Goal: Task Accomplishment & Management: Manage account settings

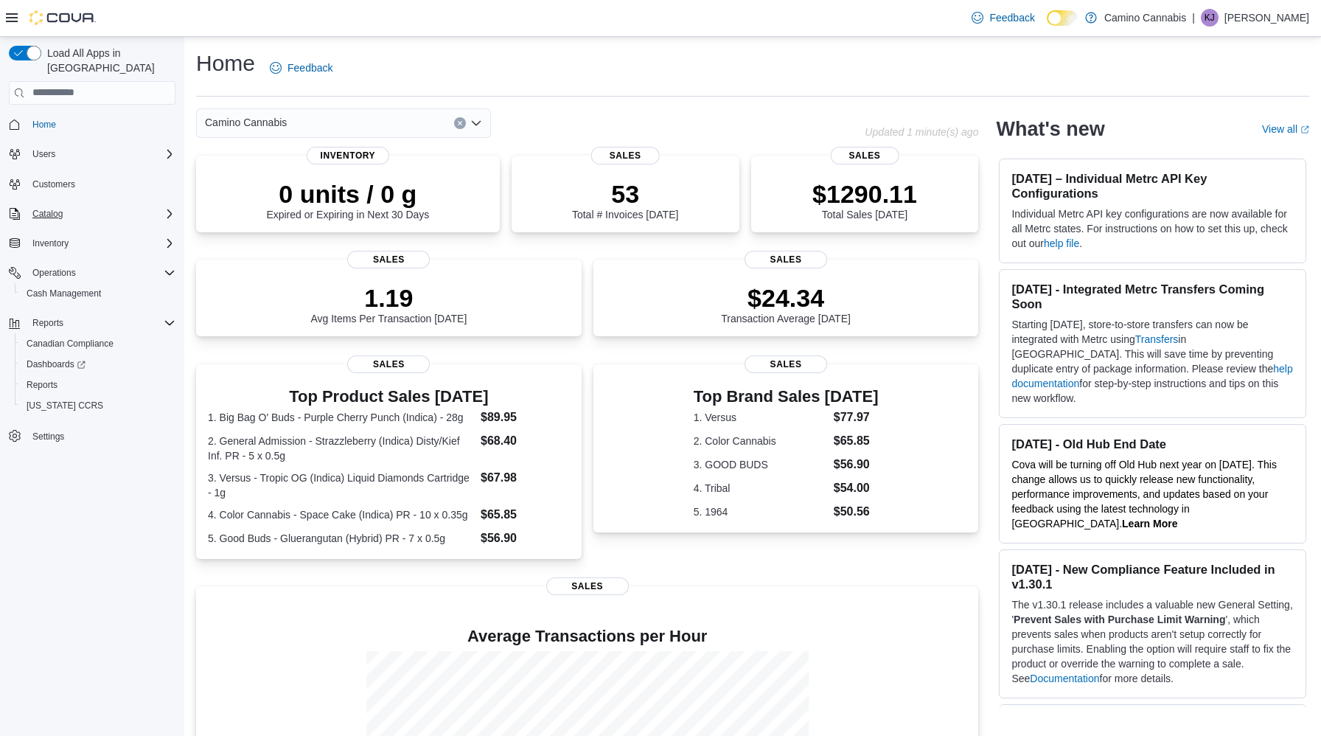
click at [156, 205] on div "Catalog" at bounding box center [101, 214] width 149 height 18
click at [77, 268] on link "Promotions" at bounding box center [49, 276] width 57 height 18
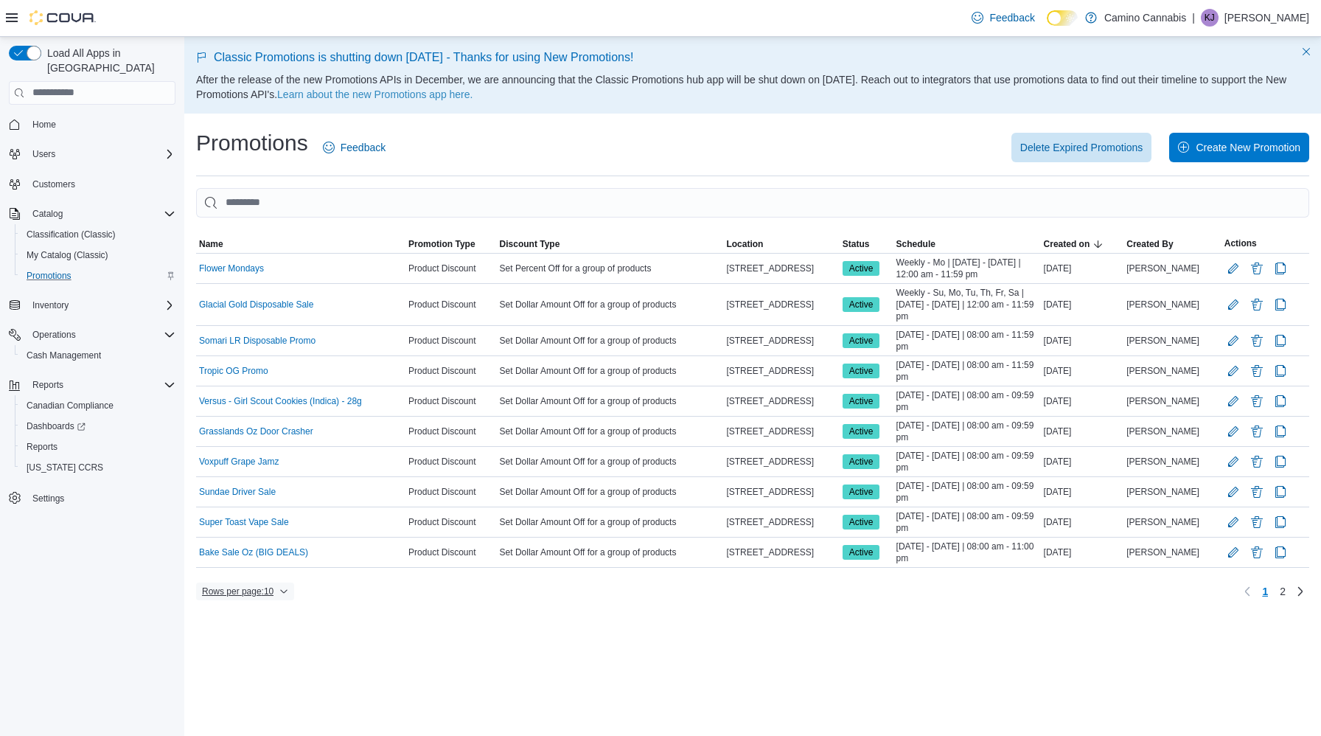
click at [294, 586] on button "Rows per page : 10" at bounding box center [245, 591] width 98 height 18
click at [1289, 590] on link "2" at bounding box center [1283, 591] width 18 height 24
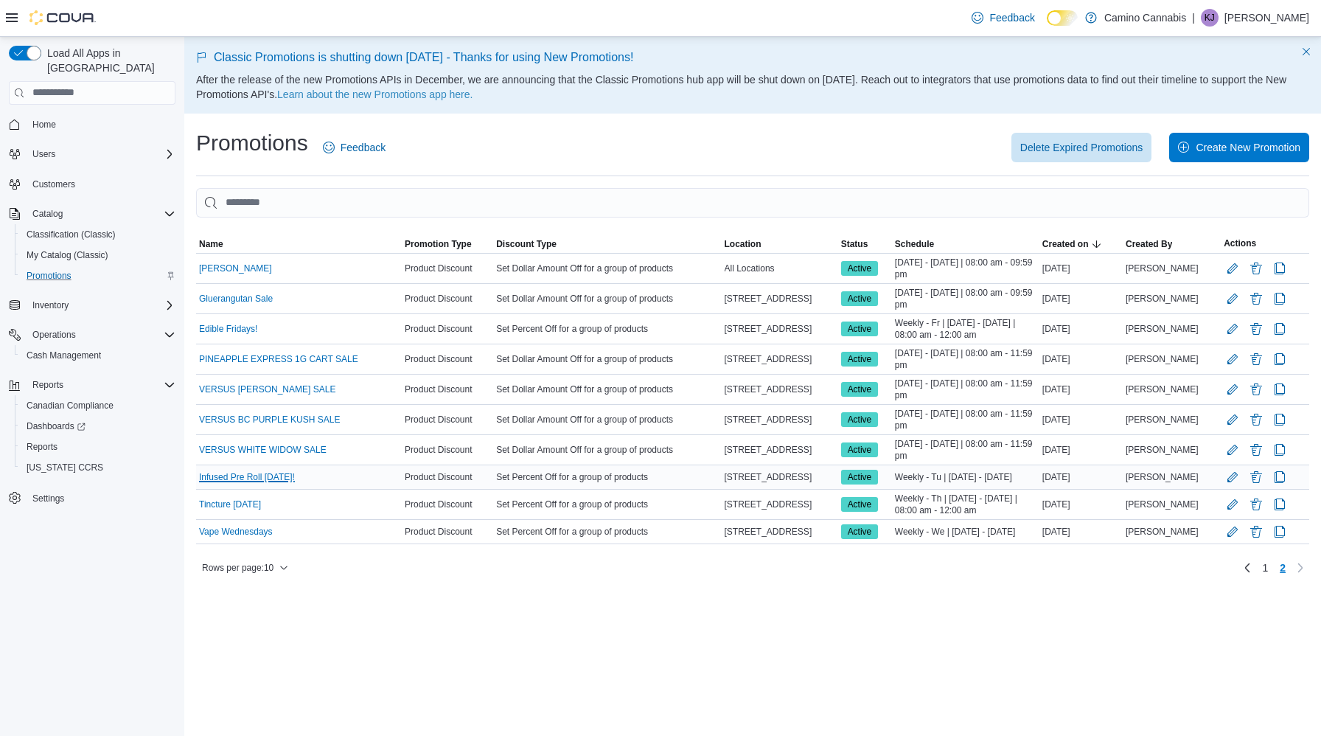
click at [222, 478] on link "Infused Pre Roll [DATE]!" at bounding box center [247, 477] width 96 height 12
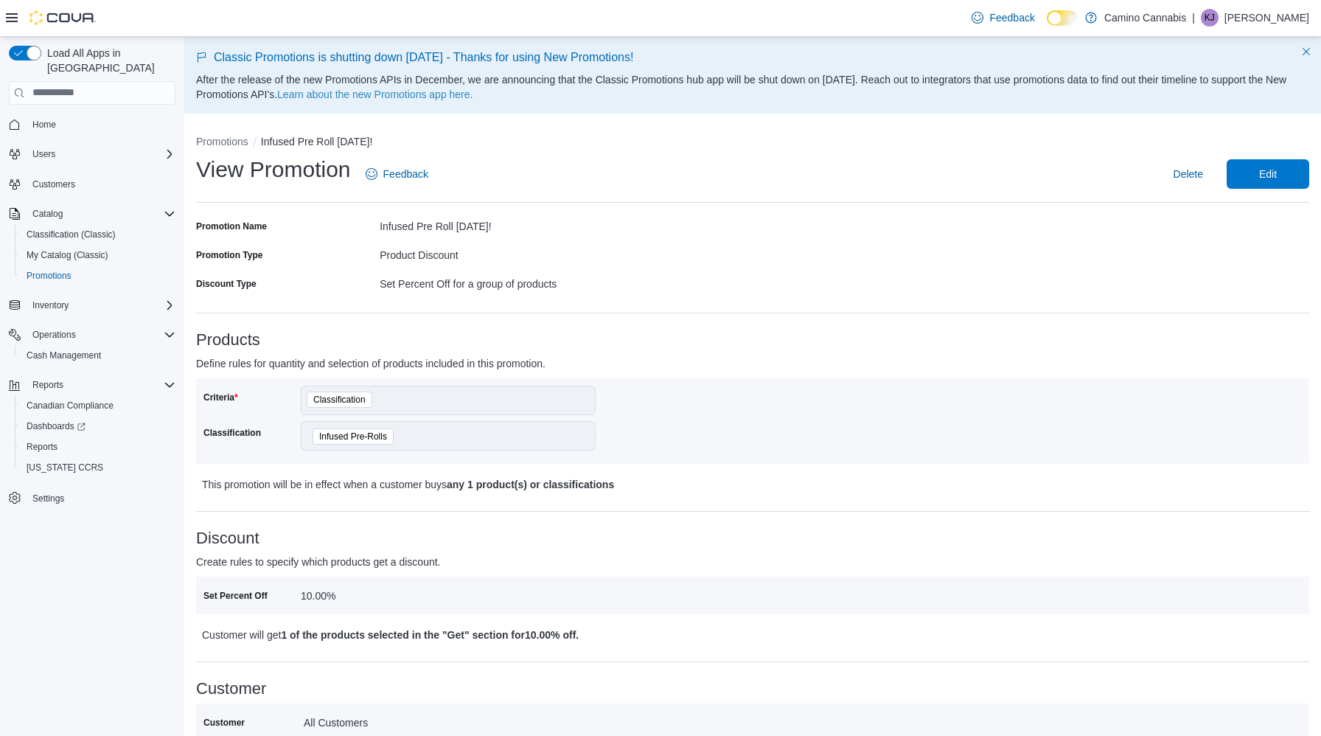
scroll to position [1, 0]
click at [473, 91] on link "Learn about the new Promotions app here." at bounding box center [374, 93] width 195 height 12
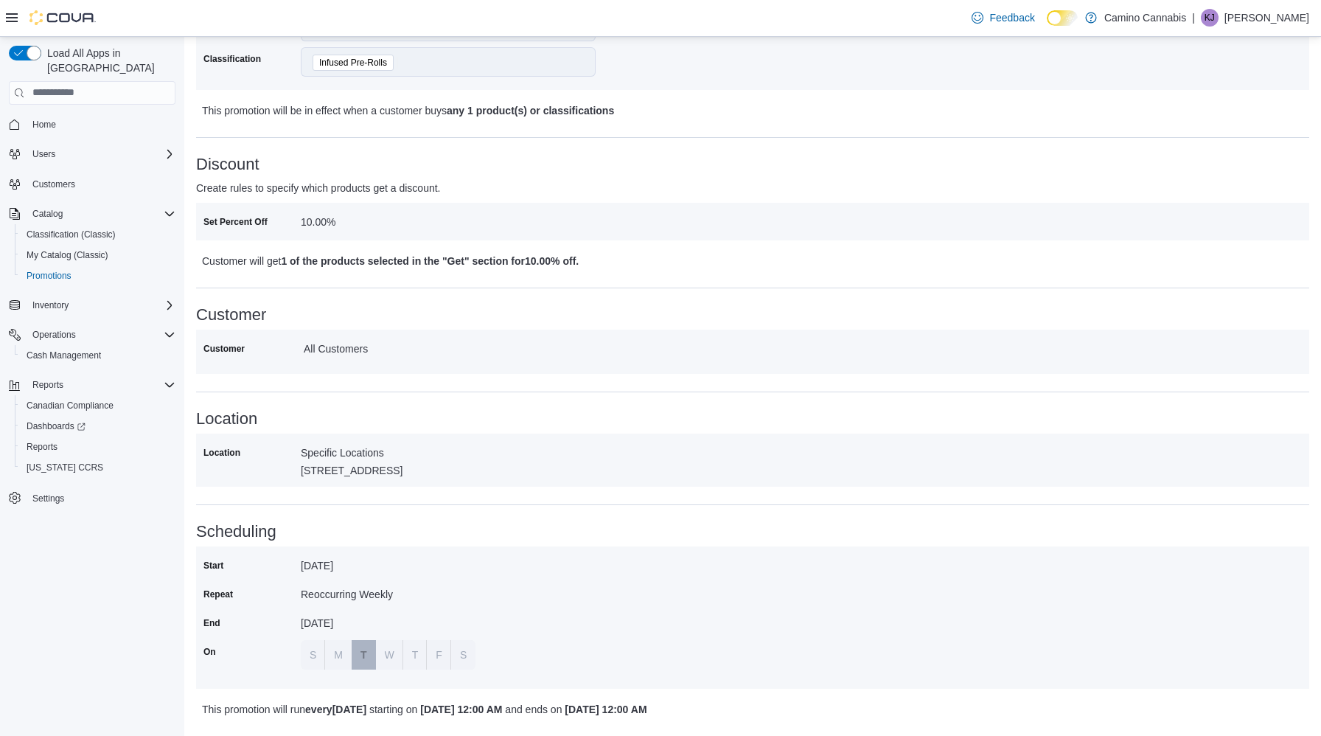
scroll to position [0, 0]
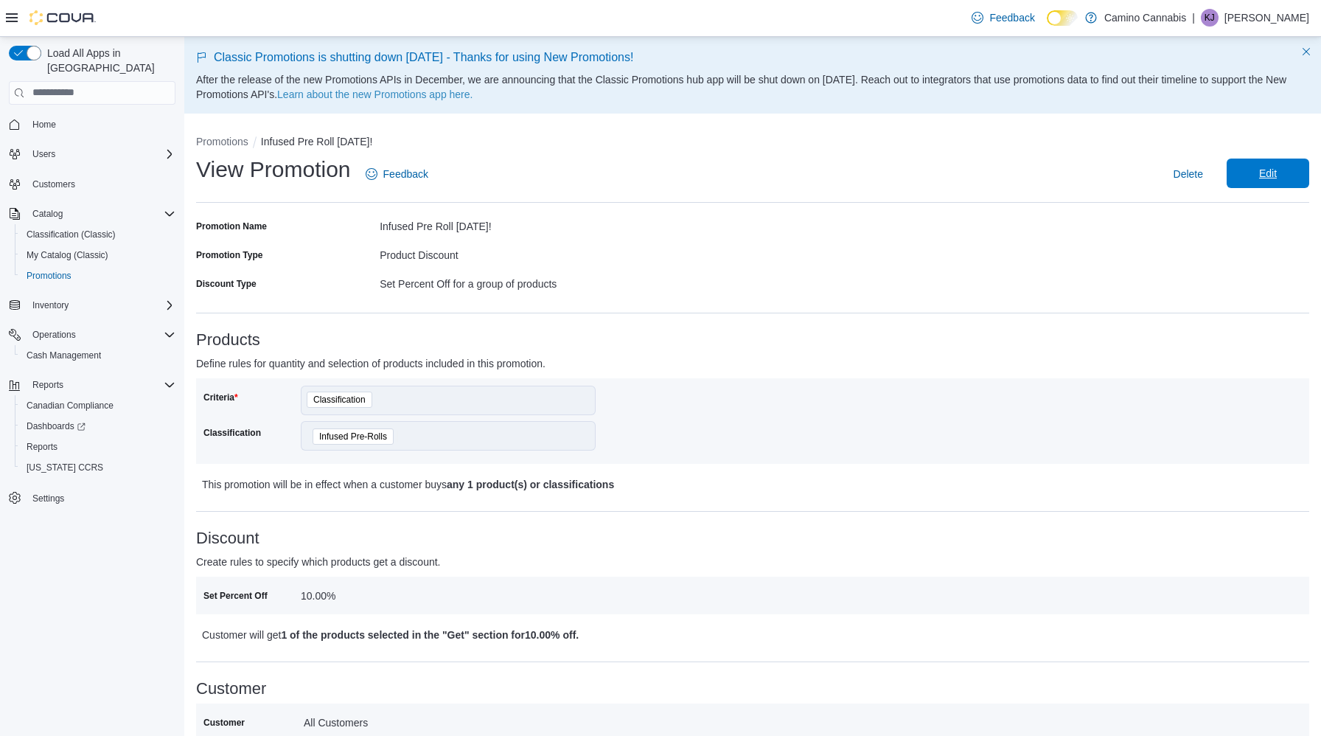
click at [1281, 184] on span "Edit" at bounding box center [1268, 173] width 65 height 29
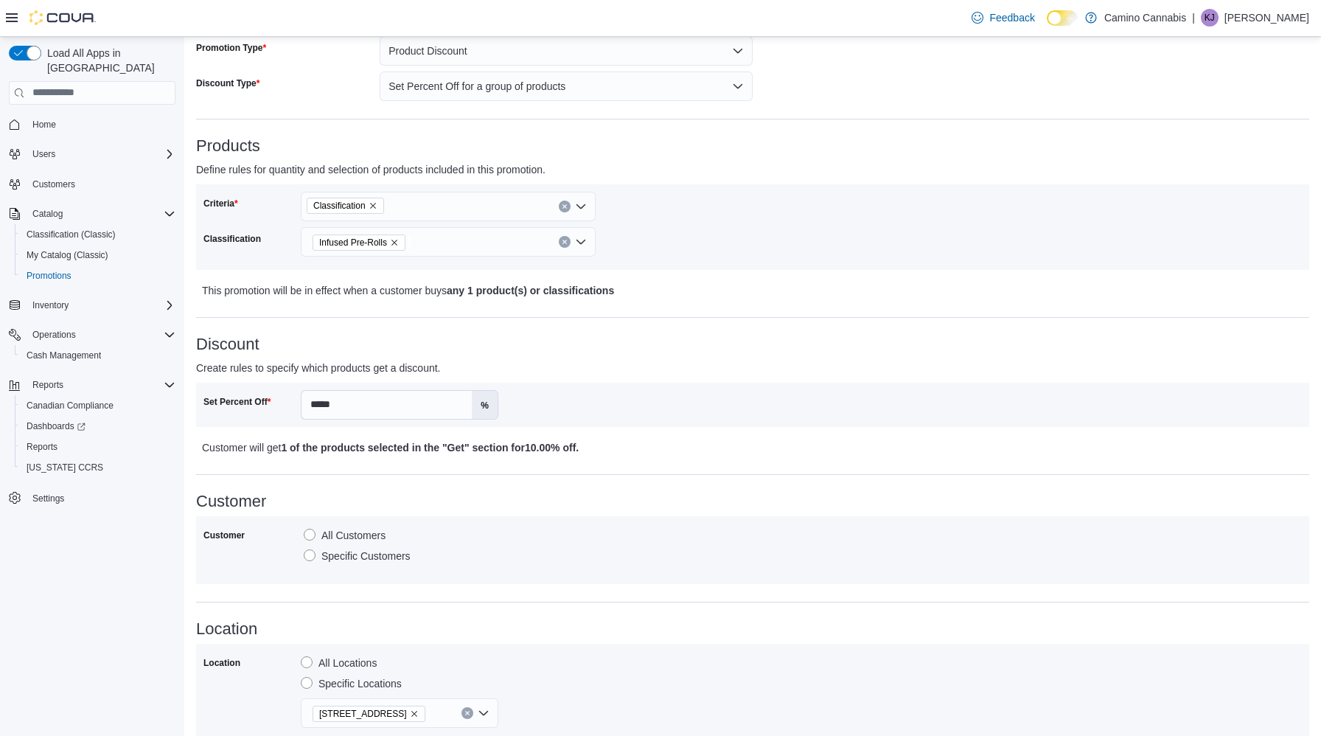
scroll to position [541, 0]
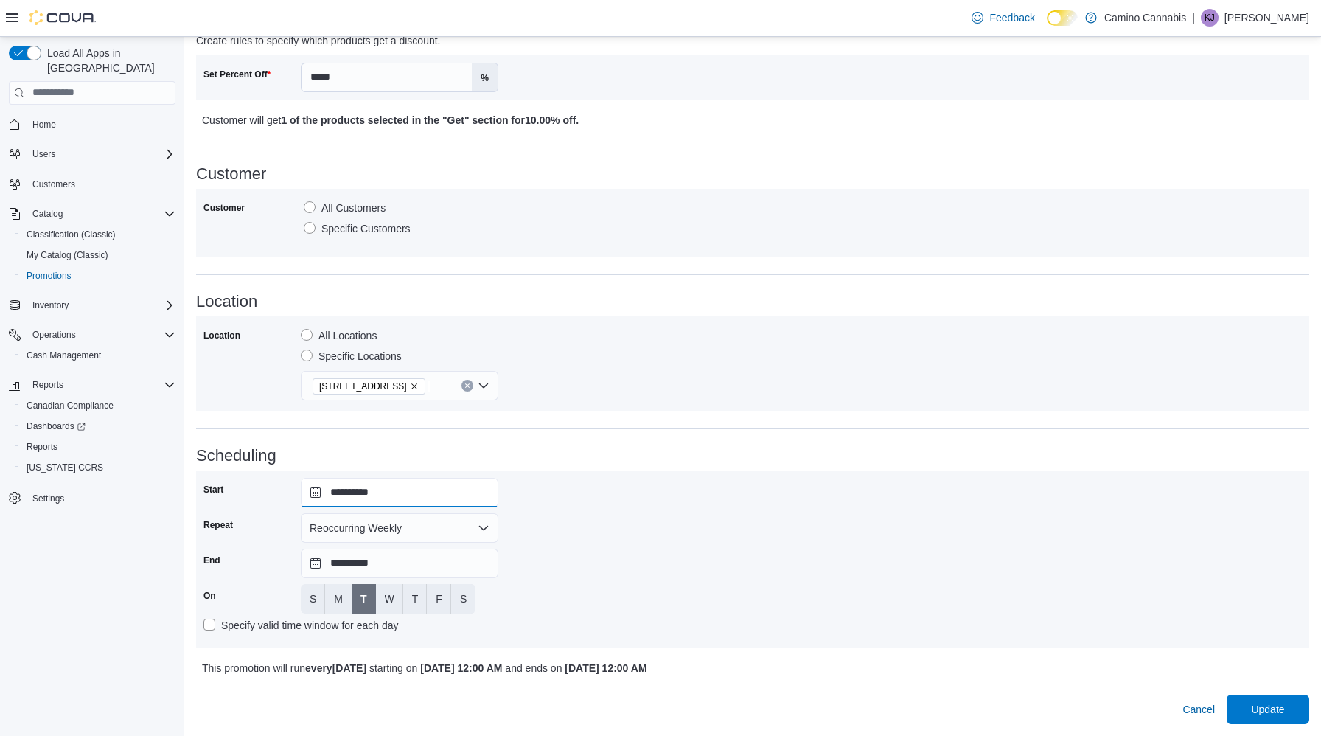
click at [361, 492] on input "**********" at bounding box center [400, 492] width 198 height 29
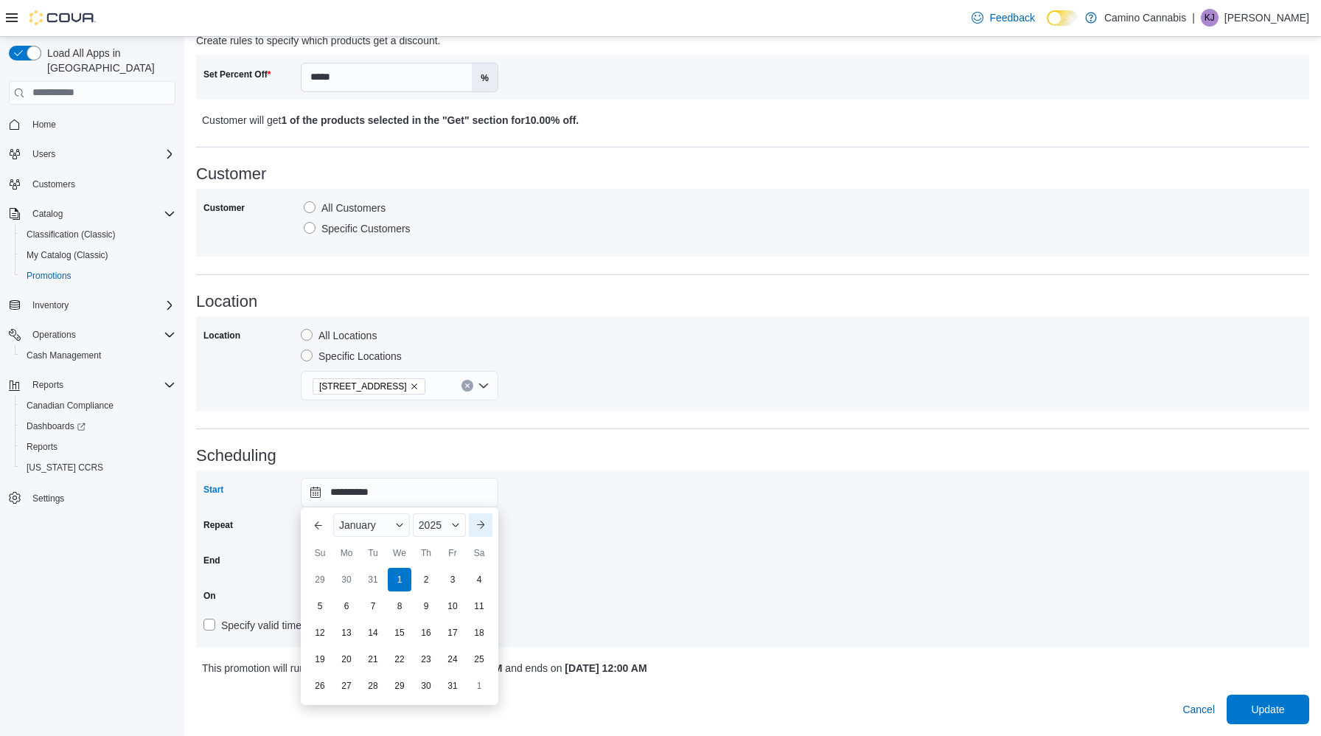
click at [478, 530] on button "Next month" at bounding box center [481, 525] width 24 height 24
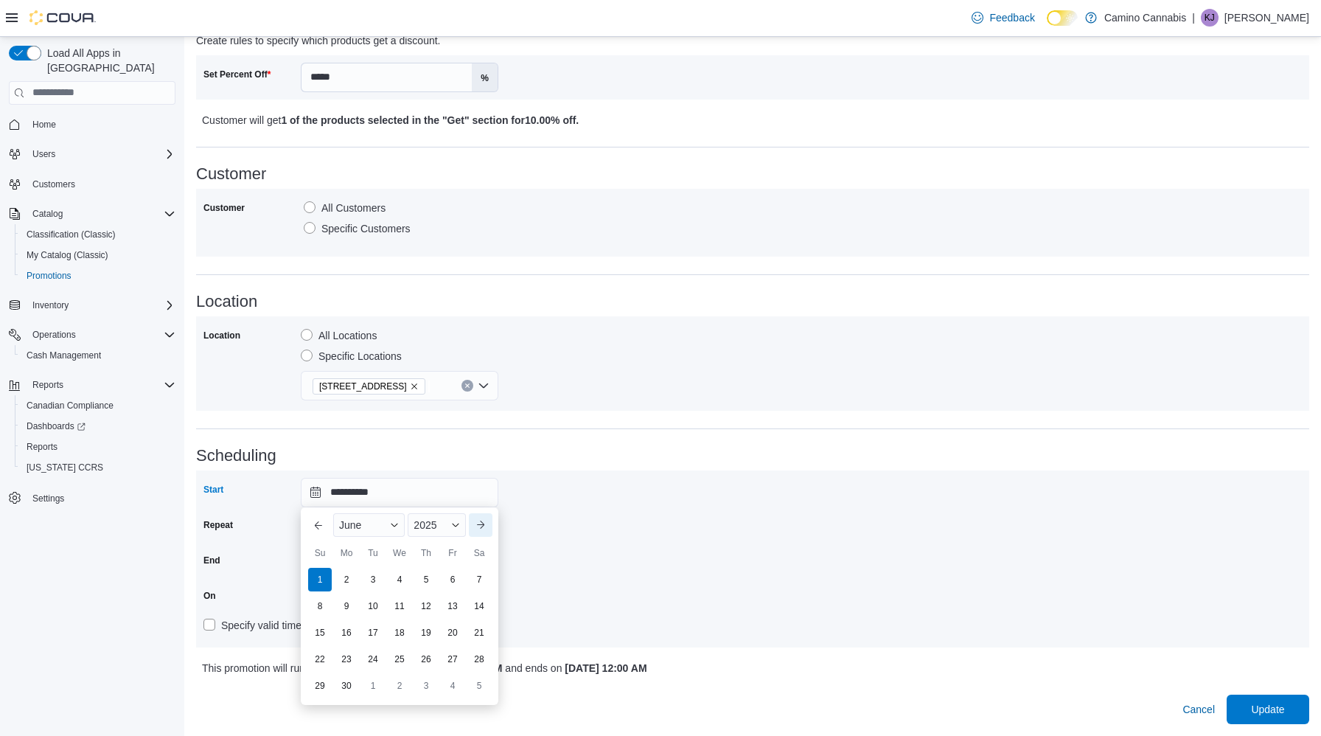
click at [478, 530] on button "Next month" at bounding box center [481, 525] width 24 height 24
click at [376, 637] on div "12" at bounding box center [373, 632] width 26 height 26
type input "**********"
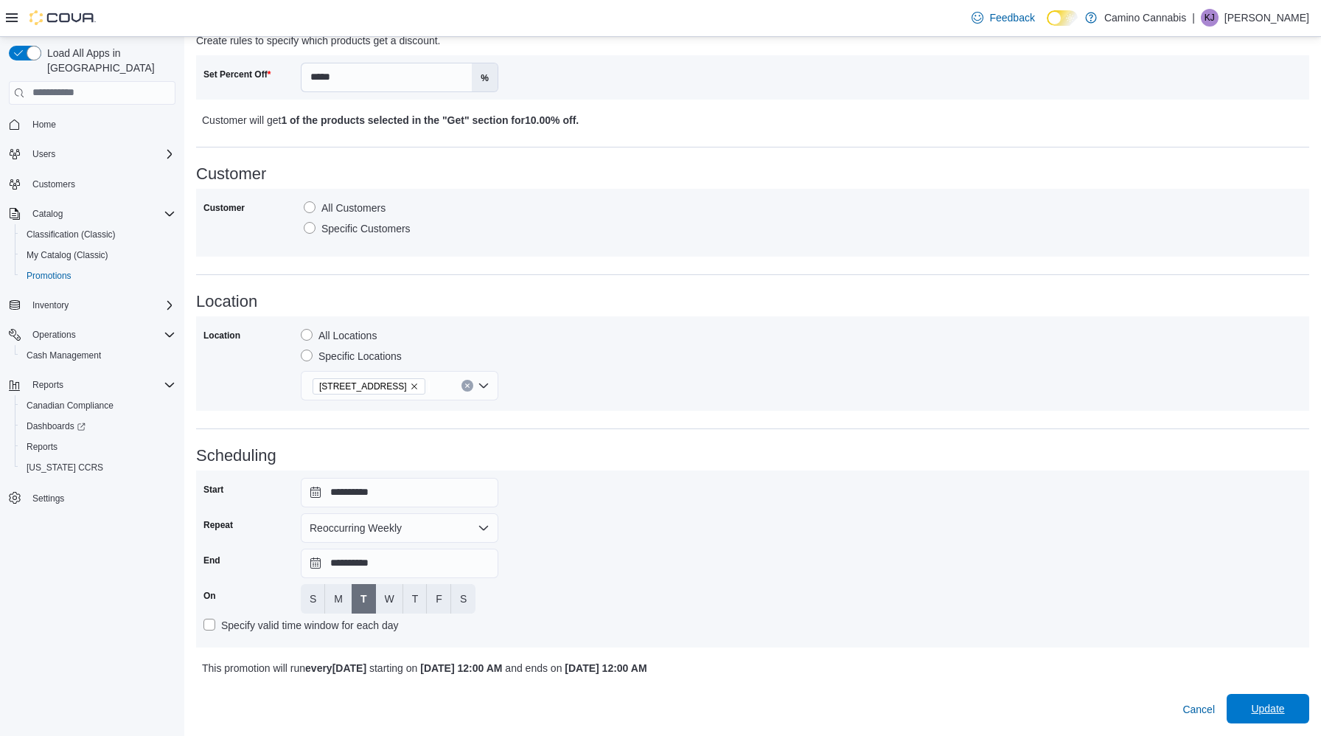
click at [1256, 715] on span "Update" at bounding box center [1267, 708] width 33 height 15
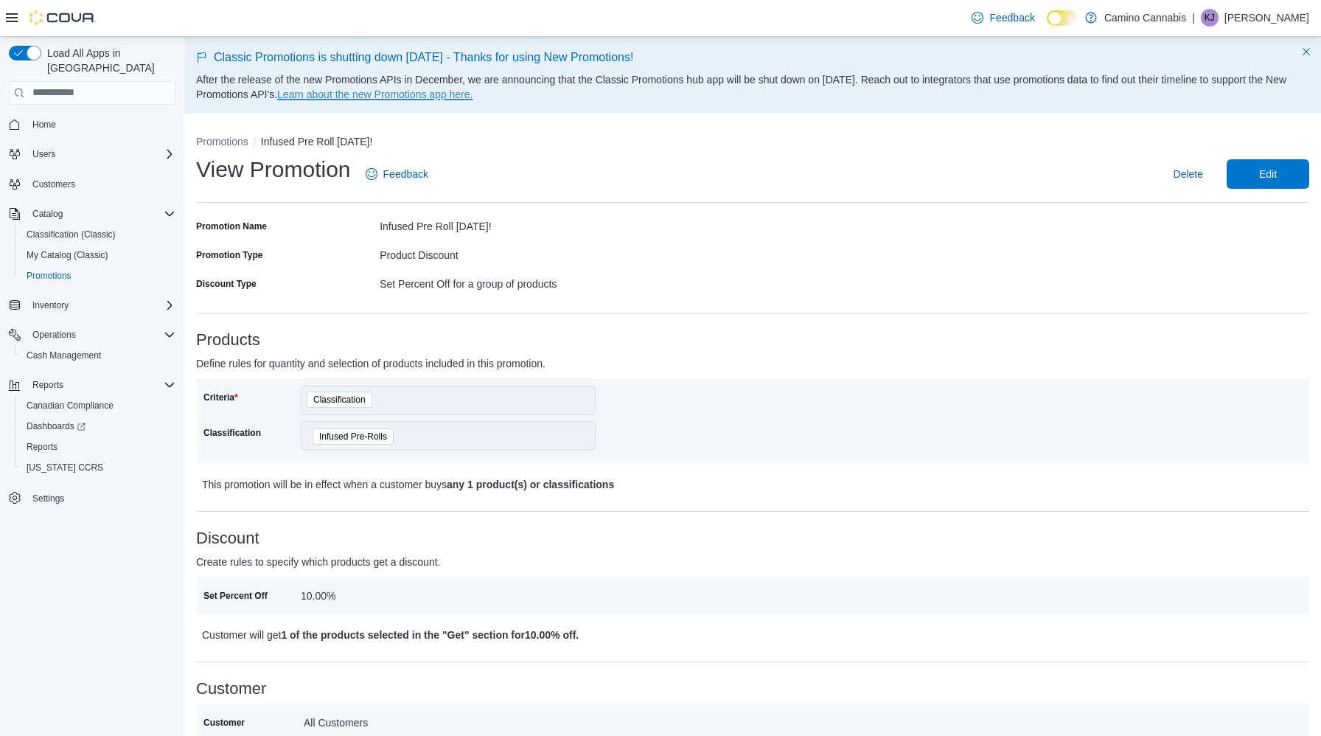
click at [473, 91] on link "Learn about the new Promotions app here." at bounding box center [374, 94] width 195 height 12
